Goal: Task Accomplishment & Management: Manage account settings

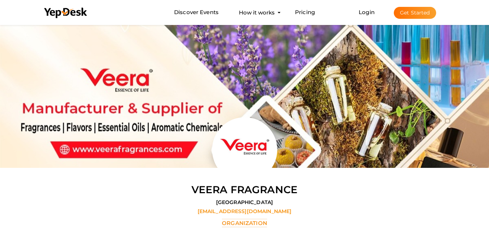
click at [420, 13] on button "Get Started" at bounding box center [415, 13] width 42 height 12
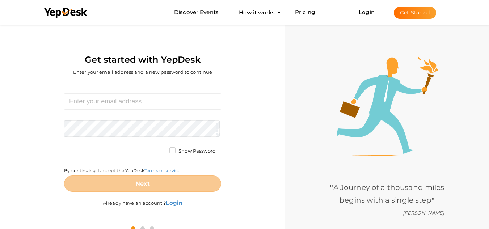
scroll to position [23, 0]
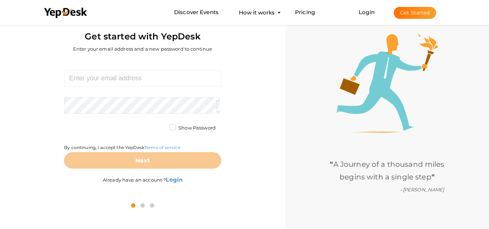
click at [144, 180] on label "Already have an account ? Login" at bounding box center [143, 176] width 80 height 15
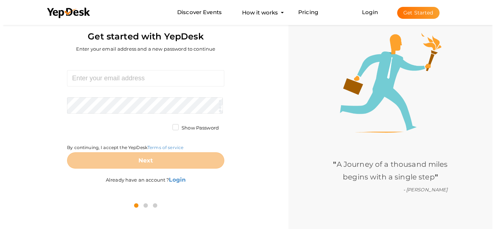
scroll to position [0, 0]
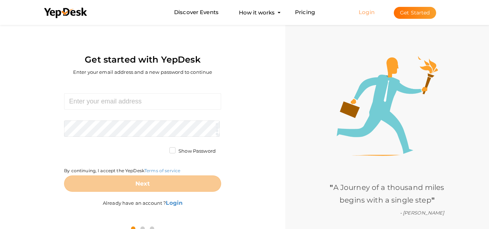
click at [369, 15] on link "Login" at bounding box center [367, 12] width 16 height 7
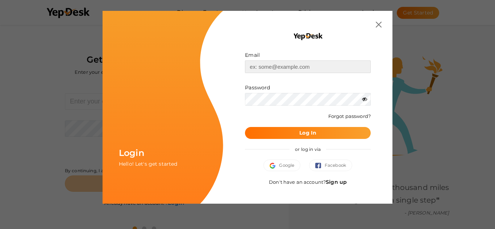
type input "[EMAIL_ADDRESS][DOMAIN_NAME]"
click at [338, 183] on link "Sign up" at bounding box center [336, 182] width 21 height 7
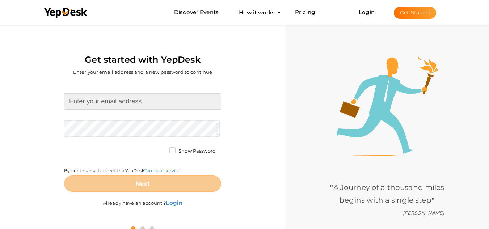
click at [138, 100] on input at bounding box center [142, 101] width 157 height 16
type input "planmyvisas@gmail.com"
click at [112, 129] on form "planmyvisas@gmail.com Required. Invalid email. Checking You already have a YepD…" at bounding box center [142, 142] width 157 height 99
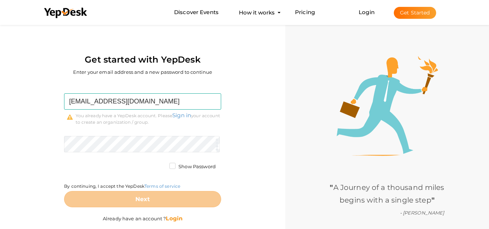
click at [176, 218] on b "Login" at bounding box center [174, 218] width 17 height 7
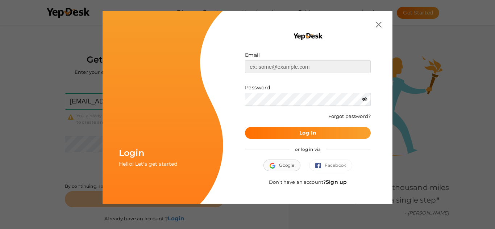
type input "[EMAIL_ADDRESS][DOMAIN_NAME]"
click at [276, 135] on button "Log In" at bounding box center [308, 133] width 126 height 12
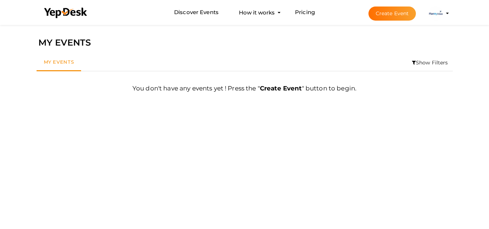
click at [436, 16] on img at bounding box center [436, 13] width 14 height 14
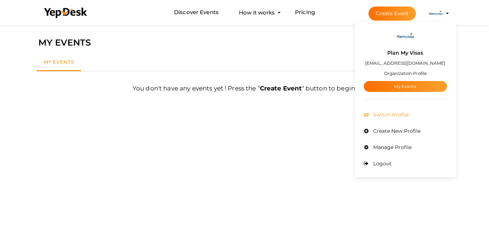
click at [414, 118] on li "Switch Profile" at bounding box center [405, 115] width 83 height 16
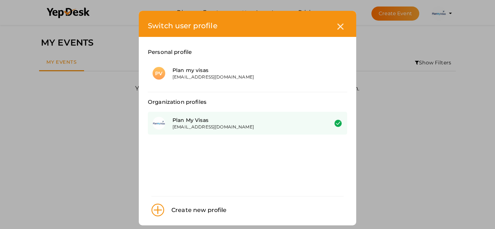
click at [251, 122] on div "Plan My Visas" at bounding box center [244, 120] width 145 height 7
click at [181, 129] on div "[EMAIL_ADDRESS][DOMAIN_NAME]" at bounding box center [244, 127] width 145 height 6
click at [225, 126] on div "[EMAIL_ADDRESS][DOMAIN_NAME]" at bounding box center [244, 127] width 145 height 6
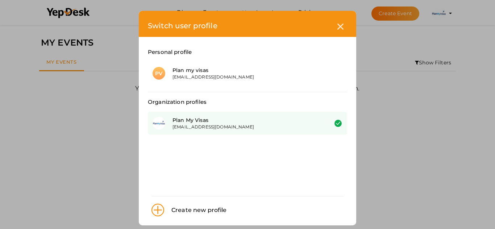
click at [95, 116] on div "Switch user profile Personal profile PV Plan my visas planmyvisas@gmail.com Org…" at bounding box center [247, 114] width 495 height 229
click at [227, 129] on div "[EMAIL_ADDRESS][DOMAIN_NAME]" at bounding box center [244, 127] width 145 height 6
click at [213, 121] on div "Plan My Visas" at bounding box center [244, 120] width 145 height 7
click at [337, 24] on icon at bounding box center [340, 27] width 6 height 6
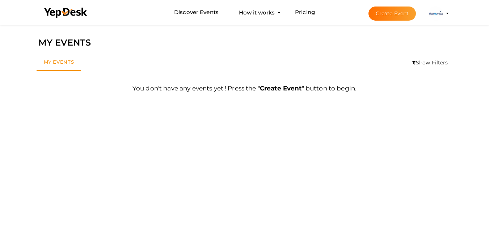
click at [435, 17] on img at bounding box center [436, 13] width 14 height 14
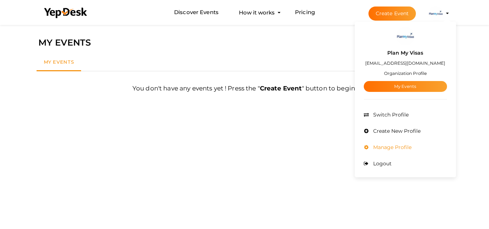
click at [402, 146] on span "Manage Profile" at bounding box center [392, 147] width 40 height 7
